Goal: Task Accomplishment & Management: Complete application form

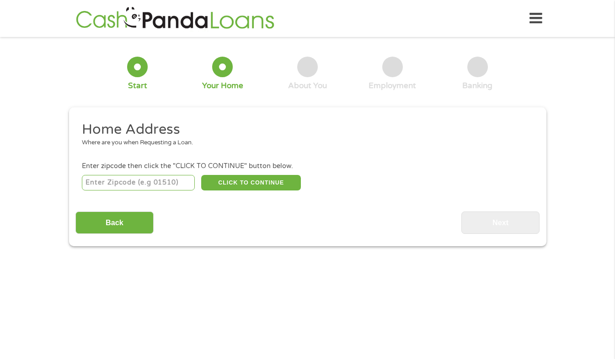
click at [169, 174] on div "CLICK TO CONTINUE Please recheck your Zipcode, it seems to be Incorrect" at bounding box center [307, 182] width 451 height 19
click at [164, 181] on input "number" at bounding box center [138, 183] width 113 height 16
type input "95687"
click at [236, 190] on button "CLICK TO CONTINUE" at bounding box center [251, 183] width 100 height 16
type input "95687"
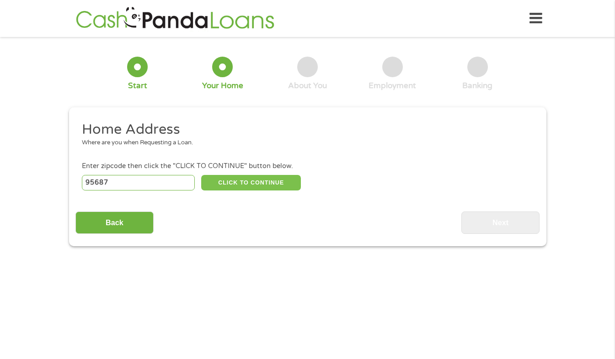
type input "[GEOGRAPHIC_DATA]"
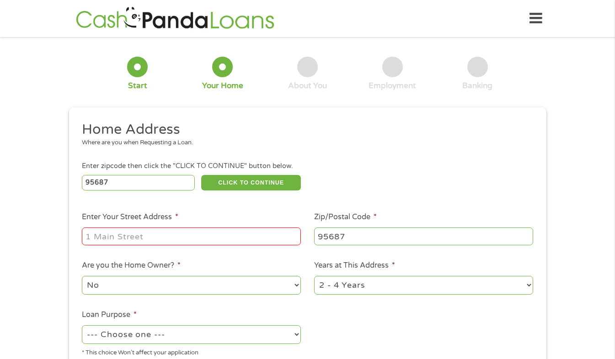
click at [202, 237] on input "Enter Your Street Address *" at bounding box center [191, 236] width 219 height 17
type input "[STREET_ADDRESS]"
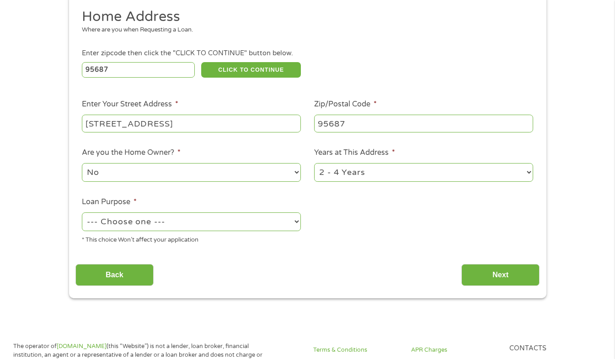
scroll to position [114, 0]
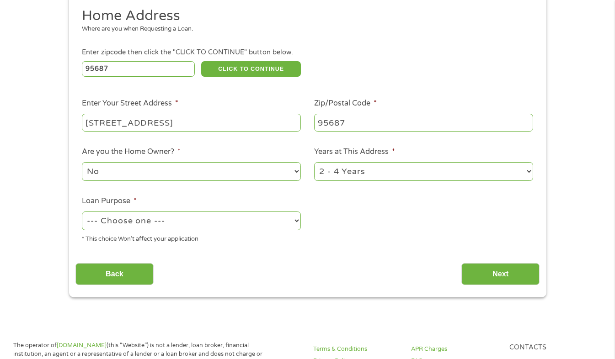
click at [277, 220] on select "--- Choose one --- Pay Bills Debt Consolidation Home Improvement Major Purchase…" at bounding box center [191, 221] width 219 height 19
select select "medicalexpenses"
click at [82, 212] on select "--- Choose one --- Pay Bills Debt Consolidation Home Improvement Major Purchase…" at bounding box center [191, 221] width 219 height 19
click at [484, 269] on input "Next" at bounding box center [500, 274] width 78 height 22
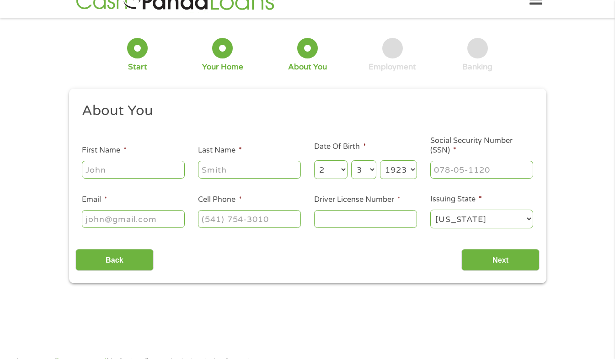
scroll to position [0, 0]
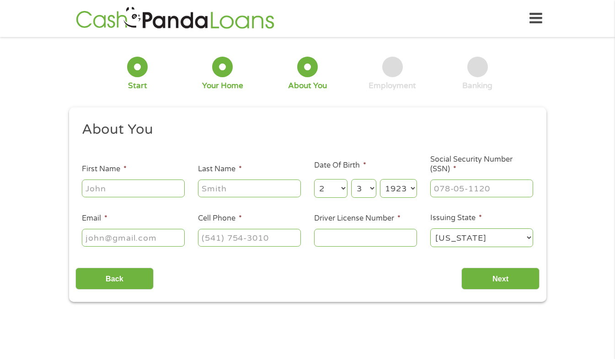
click at [150, 192] on input "First Name *" at bounding box center [133, 188] width 103 height 17
type input "Kimiko"
type input "[PERSON_NAME]"
type input "[EMAIL_ADDRESS][DOMAIN_NAME]"
type input "[PHONE_NUMBER]"
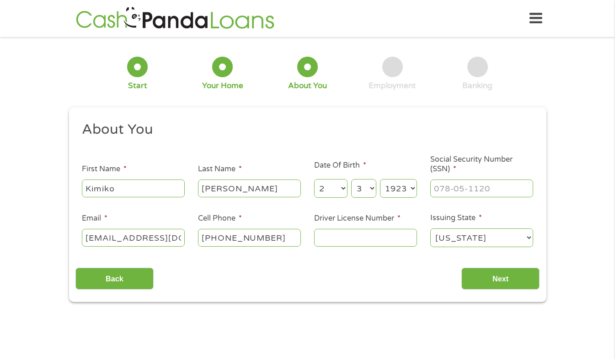
click at [336, 188] on select "Month 1 2 3 4 5 6 7 8 9 10 11 12" at bounding box center [330, 188] width 33 height 19
select select "5"
click at [314, 180] on select "Month 1 2 3 4 5 6 7 8 9 10 11 12" at bounding box center [330, 188] width 33 height 19
click at [368, 185] on select "Day 1 2 3 4 5 6 7 8 9 10 11 12 13 14 15 16 17 18 19 20 21 22 23 24 25 26 27 28 …" at bounding box center [363, 188] width 25 height 19
select select "19"
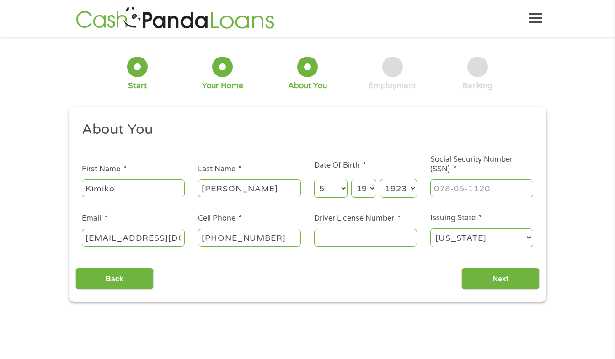
click at [351, 180] on select "Day 1 2 3 4 5 6 7 8 9 10 11 12 13 14 15 16 17 18 19 20 21 22 23 24 25 26 27 28 …" at bounding box center [363, 188] width 25 height 19
click at [411, 187] on select "Year [DATE] 2006 2005 2004 2003 2002 2001 2000 1999 1998 1997 1996 1995 1994 19…" at bounding box center [398, 188] width 37 height 19
select select "1987"
click at [380, 180] on select "Year [DATE] 2006 2005 2004 2003 2002 2001 2000 1999 1998 1997 1996 1995 1994 19…" at bounding box center [398, 188] width 37 height 19
click at [457, 188] on input "___-__-____" at bounding box center [481, 188] width 103 height 17
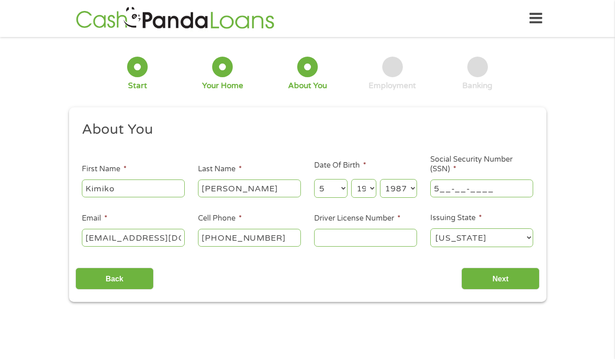
type input "57_-__-____"
drag, startPoint x: 462, startPoint y: 189, endPoint x: 502, endPoint y: 192, distance: 40.4
click at [502, 192] on input "___-__-____" at bounding box center [481, 188] width 103 height 17
click at [437, 185] on input "___-__-____" at bounding box center [481, 188] width 103 height 17
click at [433, 188] on input "___-__-____" at bounding box center [481, 188] width 103 height 17
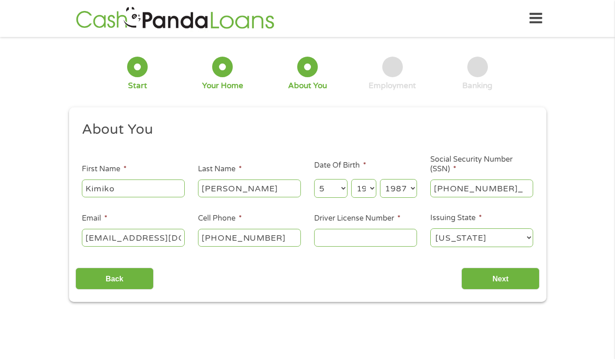
type input "571-95-0721"
click at [384, 230] on input "Driver License Number *" at bounding box center [365, 237] width 103 height 17
type input "D9027077"
click at [487, 286] on input "Next" at bounding box center [500, 279] width 78 height 22
click at [487, 283] on input "Next" at bounding box center [500, 279] width 78 height 22
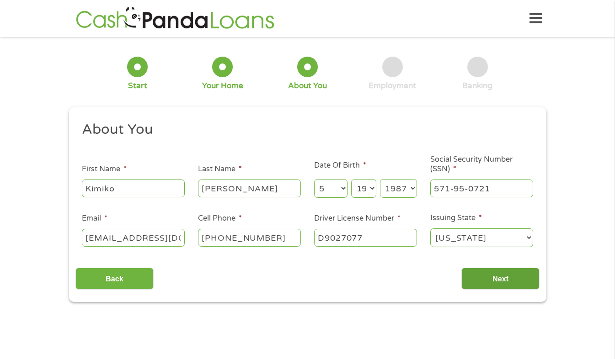
click at [487, 283] on input "Next" at bounding box center [500, 279] width 78 height 22
click at [503, 280] on input "Next" at bounding box center [500, 279] width 78 height 22
click at [132, 273] on input "Back" at bounding box center [114, 279] width 78 height 22
click at [113, 282] on input "Back" at bounding box center [114, 279] width 78 height 22
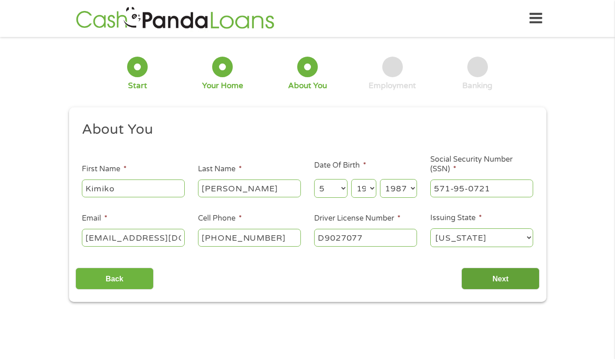
click at [528, 278] on input "Next" at bounding box center [500, 279] width 78 height 22
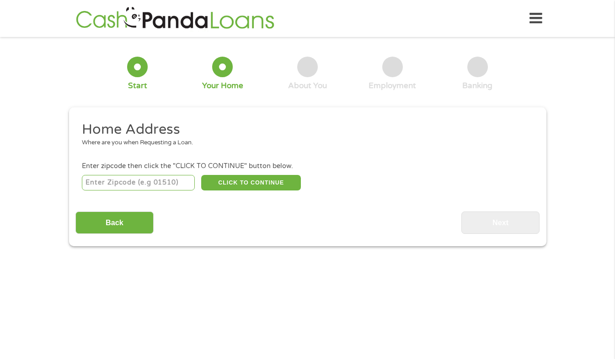
click at [176, 181] on input "number" at bounding box center [138, 183] width 113 height 16
type input "95687"
click at [241, 185] on button "CLICK TO CONTINUE" at bounding box center [251, 183] width 100 height 16
type input "95687"
type input "[GEOGRAPHIC_DATA]"
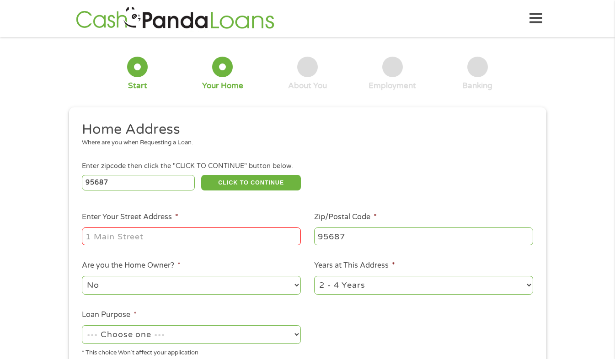
click at [233, 242] on input "Enter Your Street Address *" at bounding box center [191, 236] width 219 height 17
type input "[STREET_ADDRESS]"
click at [292, 335] on select "--- Choose one --- Pay Bills Debt Consolidation Home Improvement Major Purchase…" at bounding box center [191, 335] width 219 height 19
select select "medicalexpenses"
click at [82, 326] on select "--- Choose one --- Pay Bills Debt Consolidation Home Improvement Major Purchase…" at bounding box center [191, 335] width 219 height 19
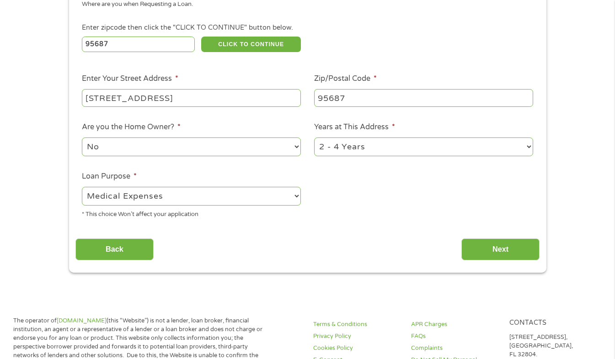
scroll to position [140, 0]
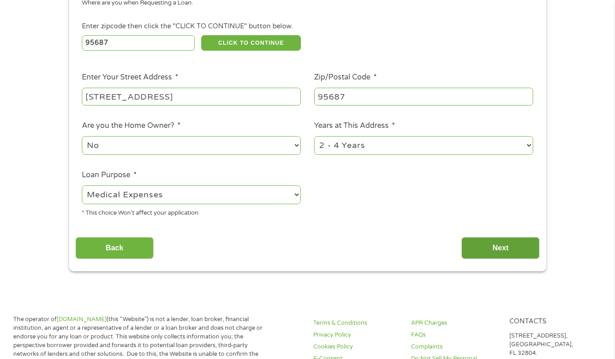
click at [499, 257] on input "Next" at bounding box center [500, 248] width 78 height 22
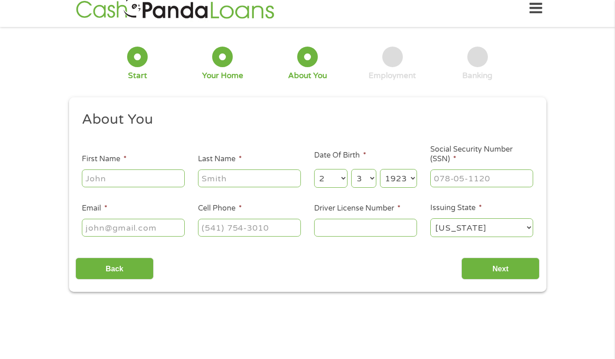
scroll to position [0, 0]
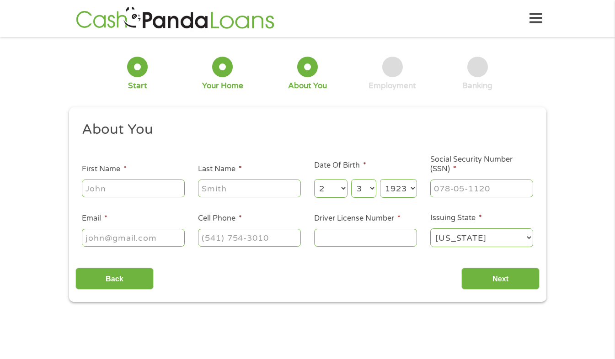
click at [123, 191] on input "First Name *" at bounding box center [133, 188] width 103 height 17
type input "Kimiko"
type input "[PERSON_NAME]"
type input "[EMAIL_ADDRESS][DOMAIN_NAME]"
type input "[PHONE_NUMBER]"
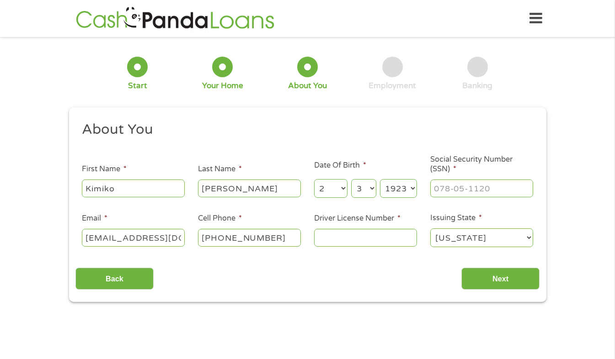
click at [334, 187] on select "Month 1 2 3 4 5 6 7 8 9 10 11 12" at bounding box center [330, 188] width 33 height 19
select select "5"
click at [314, 180] on select "Month 1 2 3 4 5 6 7 8 9 10 11 12" at bounding box center [330, 188] width 33 height 19
click at [329, 75] on div "3 About You" at bounding box center [307, 74] width 85 height 34
click at [371, 189] on select "Day 1 2 3 4 5 6 7 8 9 10 11 12 13 14 15 16 17 18 19 20 21 22 23 24 25 26 27 28 …" at bounding box center [363, 188] width 25 height 19
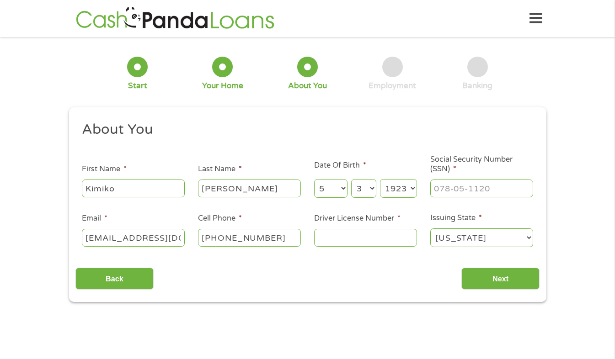
select select "19"
click at [351, 180] on select "Day 1 2 3 4 5 6 7 8 9 10 11 12 13 14 15 16 17 18 19 20 21 22 23 24 25 26 27 28 …" at bounding box center [363, 188] width 25 height 19
click at [411, 187] on select "Year [DATE] 2006 2005 2004 2003 2002 2001 2000 1999 1998 1997 1996 1995 1994 19…" at bounding box center [398, 188] width 37 height 19
select select "1987"
click at [380, 180] on select "Year [DATE] 2006 2005 2004 2003 2002 2001 2000 1999 1998 1997 1996 1995 1994 19…" at bounding box center [398, 188] width 37 height 19
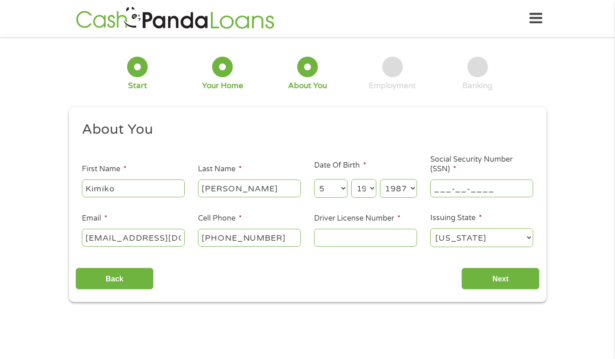
click at [454, 191] on input "___-__-____" at bounding box center [481, 188] width 103 height 17
type input "571-95-0721"
click at [390, 243] on input "Driver License Number *" at bounding box center [365, 237] width 103 height 17
type input "d9027077"
click at [526, 279] on input "Next" at bounding box center [500, 279] width 78 height 22
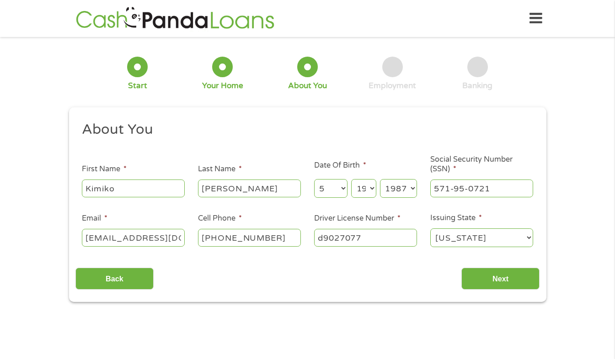
scroll to position [4, 4]
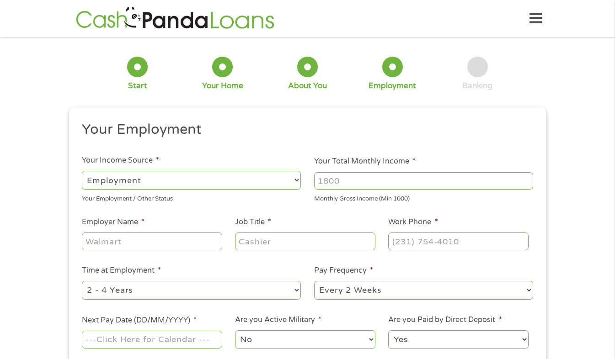
click at [463, 180] on input "Your Total Monthly Income *" at bounding box center [423, 180] width 219 height 17
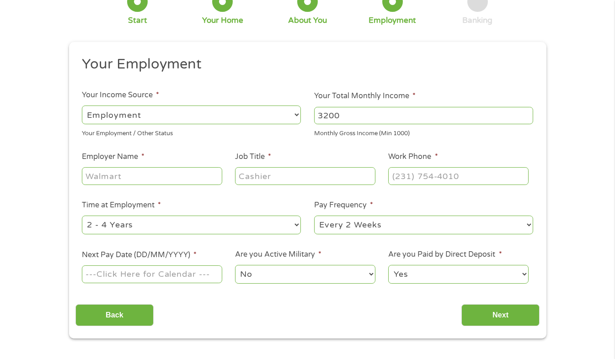
scroll to position [131, 0]
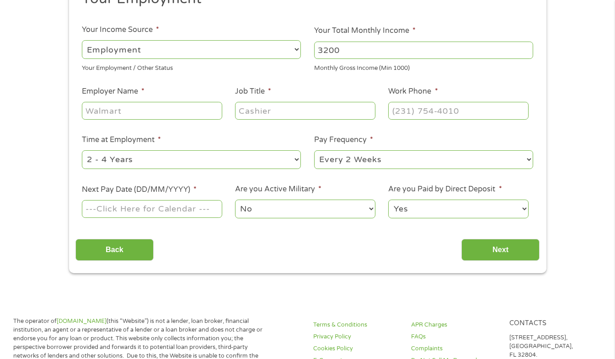
type input "3200"
click at [197, 114] on input "Employer Name *" at bounding box center [152, 110] width 140 height 17
type input "Thistle Health"
type input "Production Lead"
type input "(707) 863-6534"
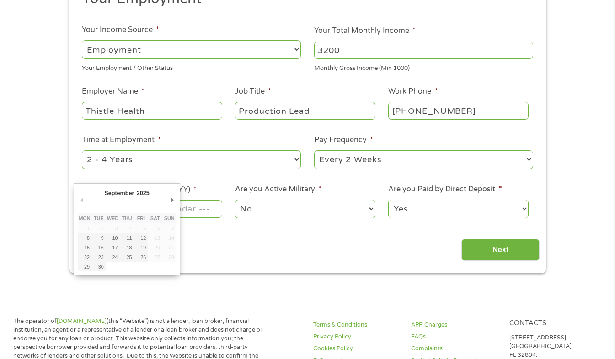
click at [208, 215] on input "Next Pay Date (DD/MM/YYYY) *" at bounding box center [152, 208] width 140 height 17
type input "19/09/2025"
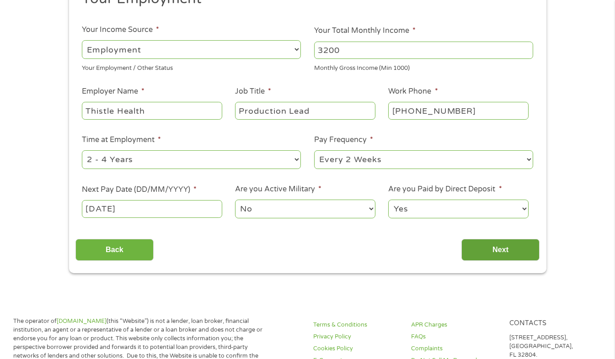
click at [487, 246] on input "Next" at bounding box center [500, 250] width 78 height 22
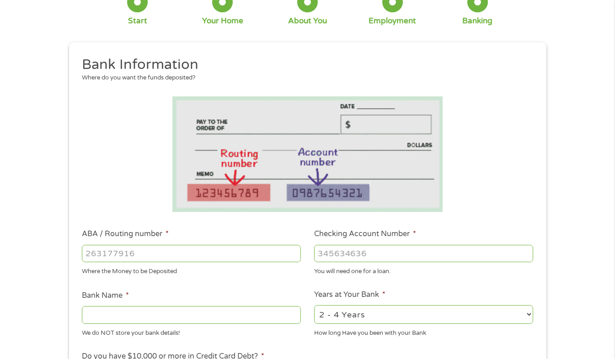
scroll to position [0, 0]
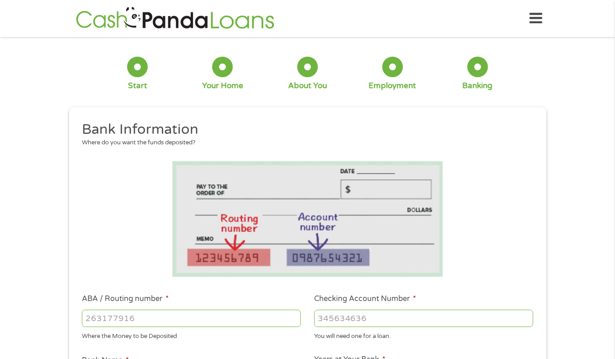
click at [200, 318] on input "ABA / Routing number *" at bounding box center [191, 318] width 219 height 17
type input "321170839"
type input "TRAVIS CREDIT UNION"
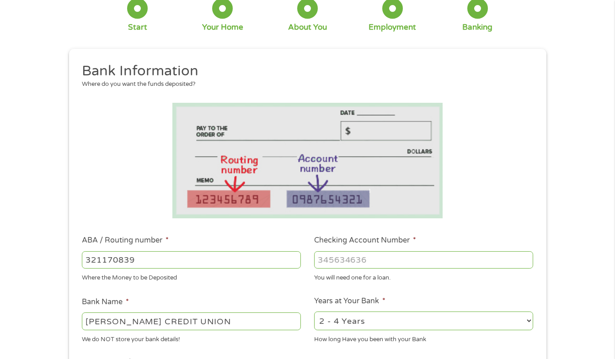
scroll to position [71, 0]
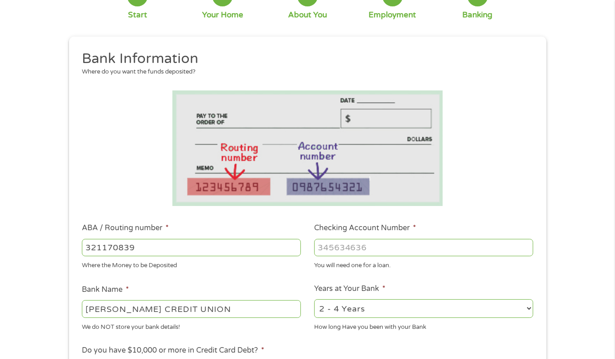
type input "321170839"
click at [427, 250] on input "Checking Account Number *" at bounding box center [423, 247] width 219 height 17
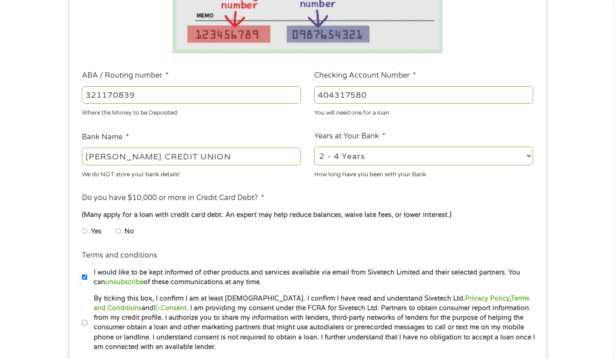
scroll to position [235, 0]
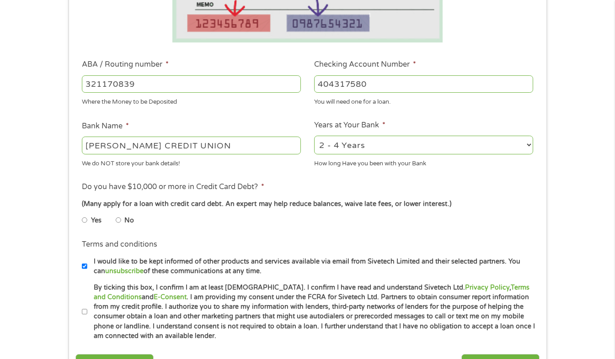
type input "404317580"
click at [512, 144] on select "2 - 4 Years 6 - 12 Months 1 - 2 Years Over 4 Years" at bounding box center [423, 145] width 219 height 19
click at [314, 136] on select "2 - 4 Years 6 - 12 Months 1 - 2 Years Over 4 Years" at bounding box center [423, 145] width 219 height 19
click at [520, 147] on select "2 - 4 Years 6 - 12 Months 1 - 2 Years Over 4 Years" at bounding box center [423, 145] width 219 height 19
select select "60months"
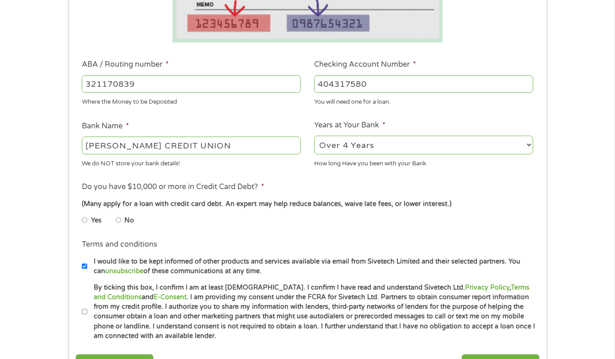
click at [314, 136] on select "2 - 4 Years 6 - 12 Months 1 - 2 Years Over 4 Years" at bounding box center [423, 145] width 219 height 19
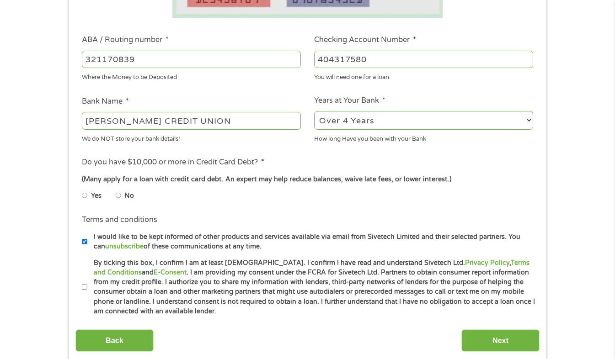
scroll to position [263, 0]
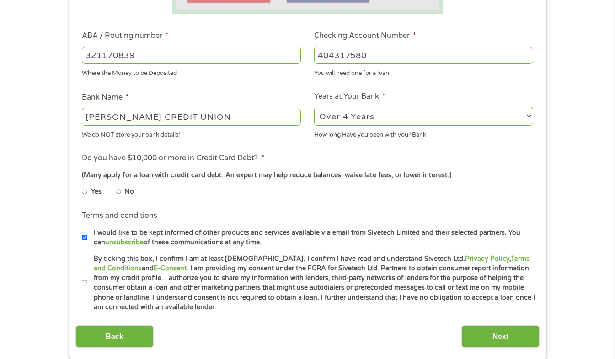
click at [119, 192] on input "No" at bounding box center [118, 191] width 5 height 15
radio input "true"
click at [85, 281] on input "By ticking this box, I confirm I am at least 18 years old. I confirm I have rea…" at bounding box center [84, 283] width 5 height 15
checkbox input "true"
click at [513, 334] on input "Next" at bounding box center [500, 337] width 78 height 22
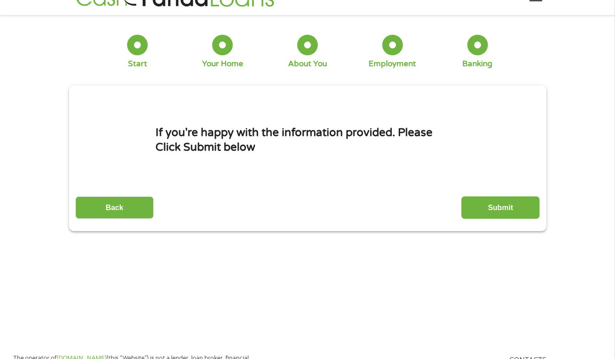
scroll to position [0, 0]
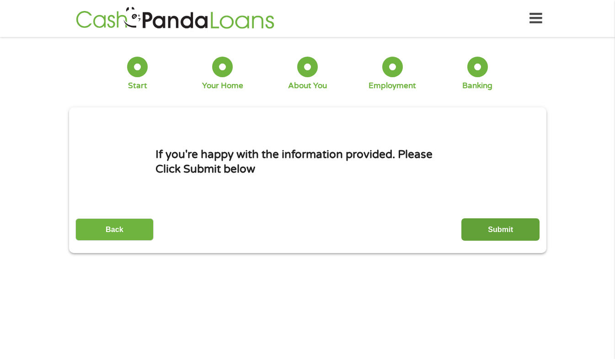
click at [527, 232] on input "Submit" at bounding box center [500, 230] width 78 height 22
